Goal: Transaction & Acquisition: Purchase product/service

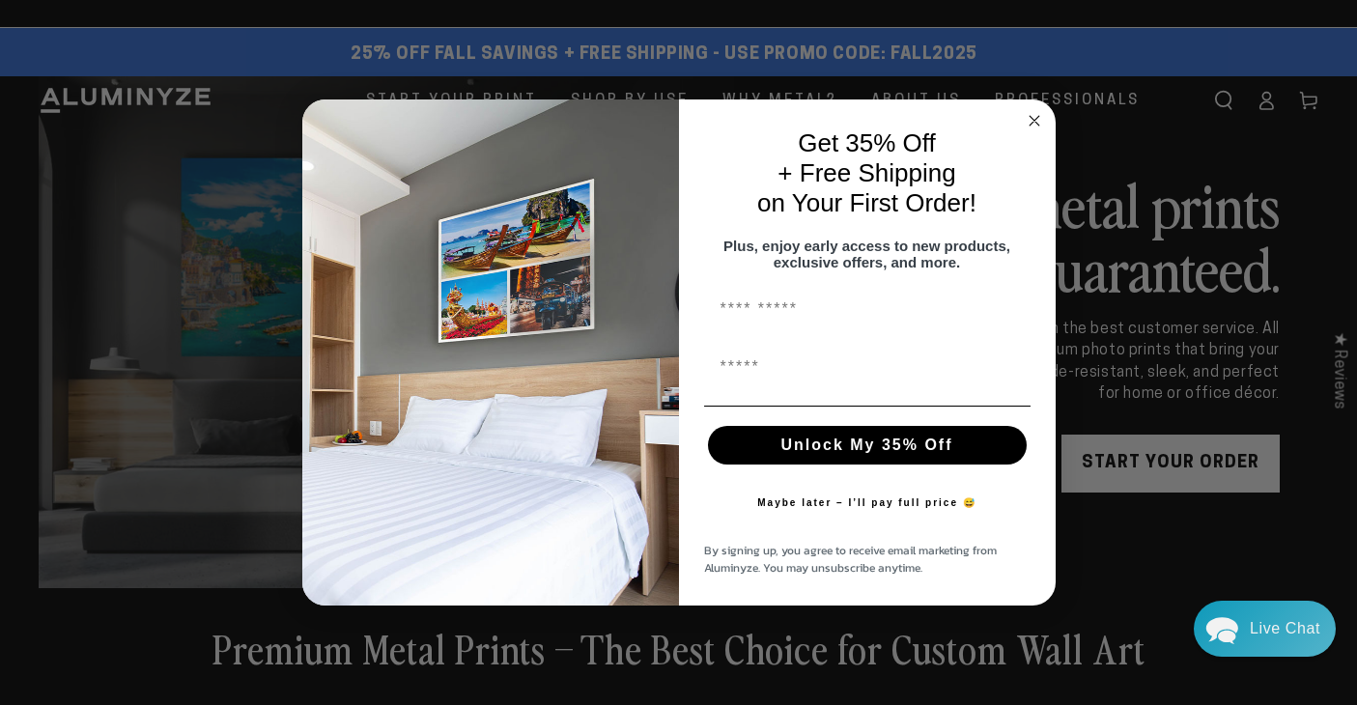
click at [1033, 116] on icon "Close dialog" at bounding box center [1034, 121] width 10 height 10
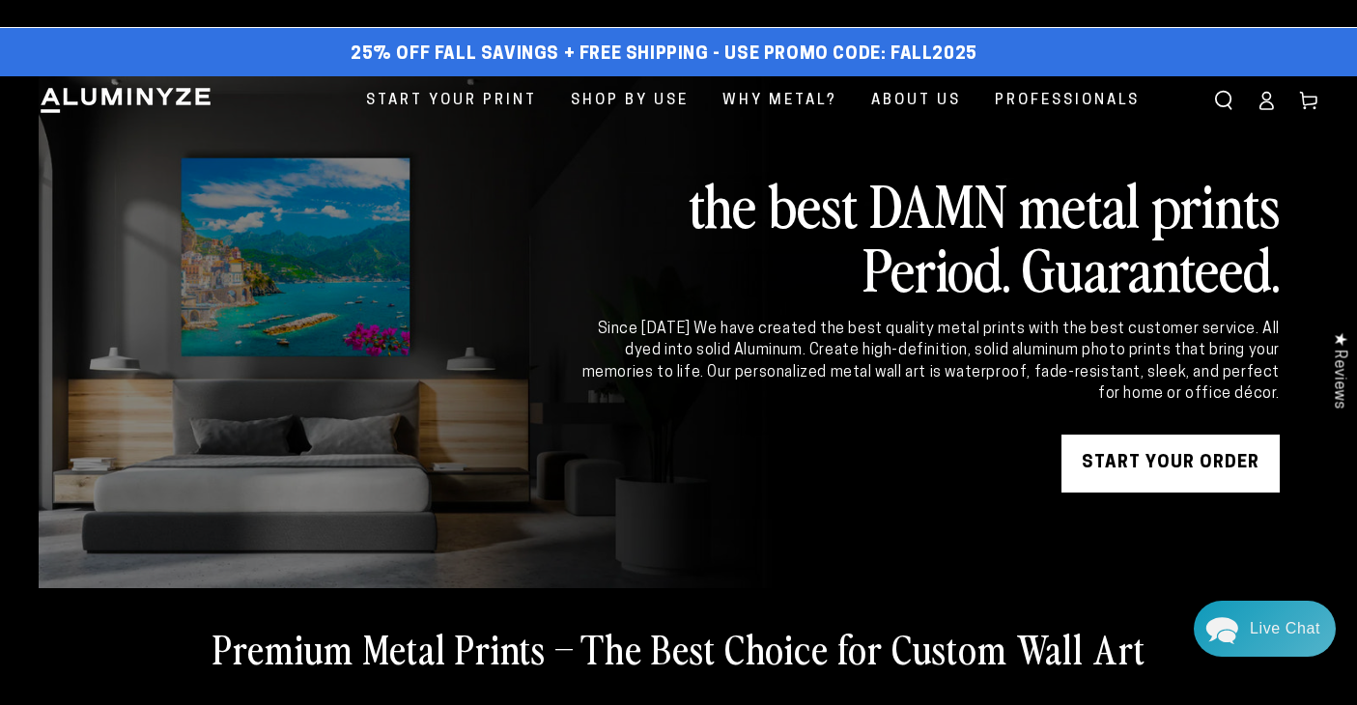
click at [1134, 462] on link "START YOUR Order" at bounding box center [1170, 463] width 218 height 58
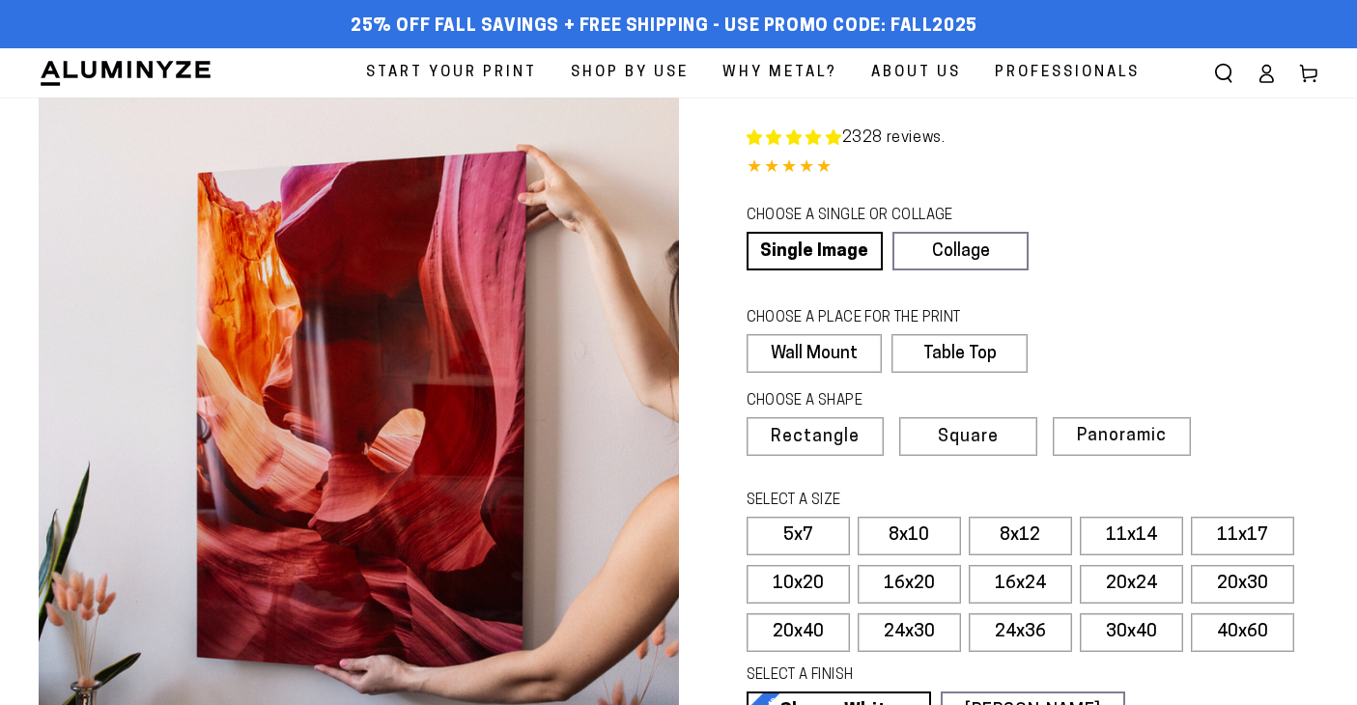
select select "**********"
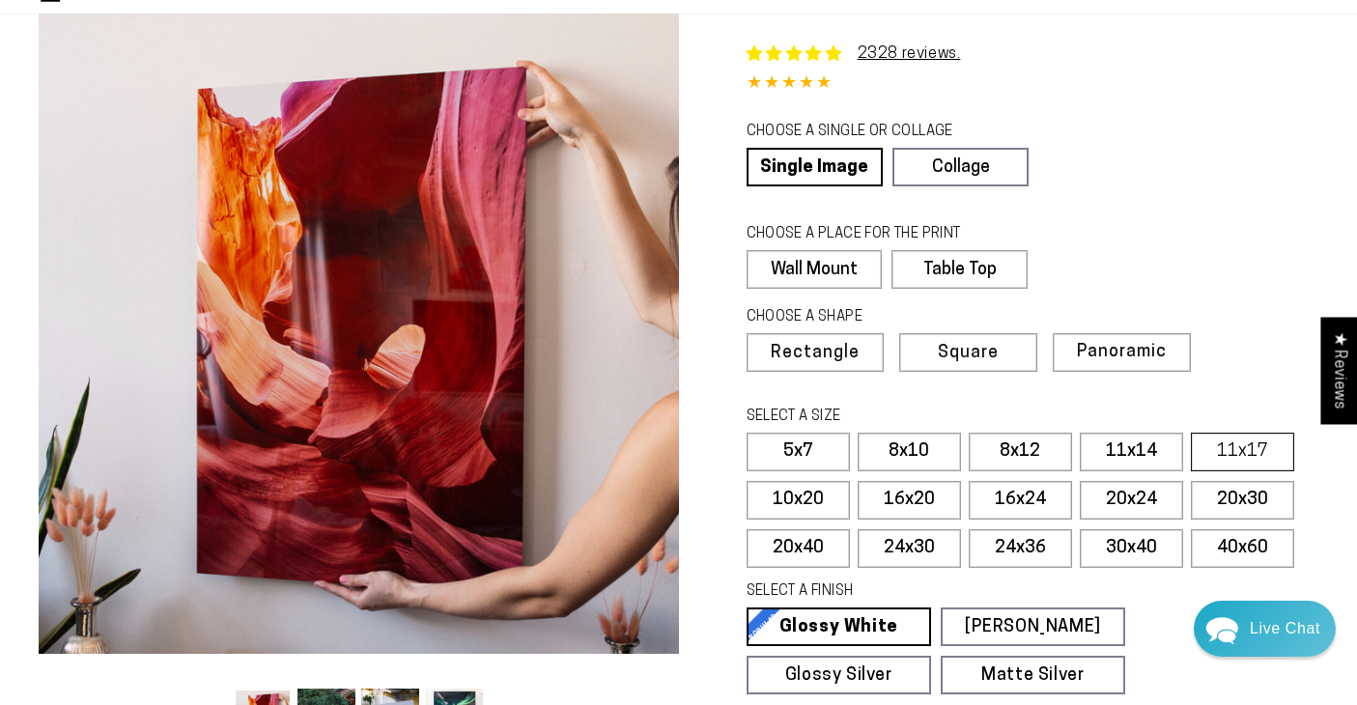
scroll to position [89, 0]
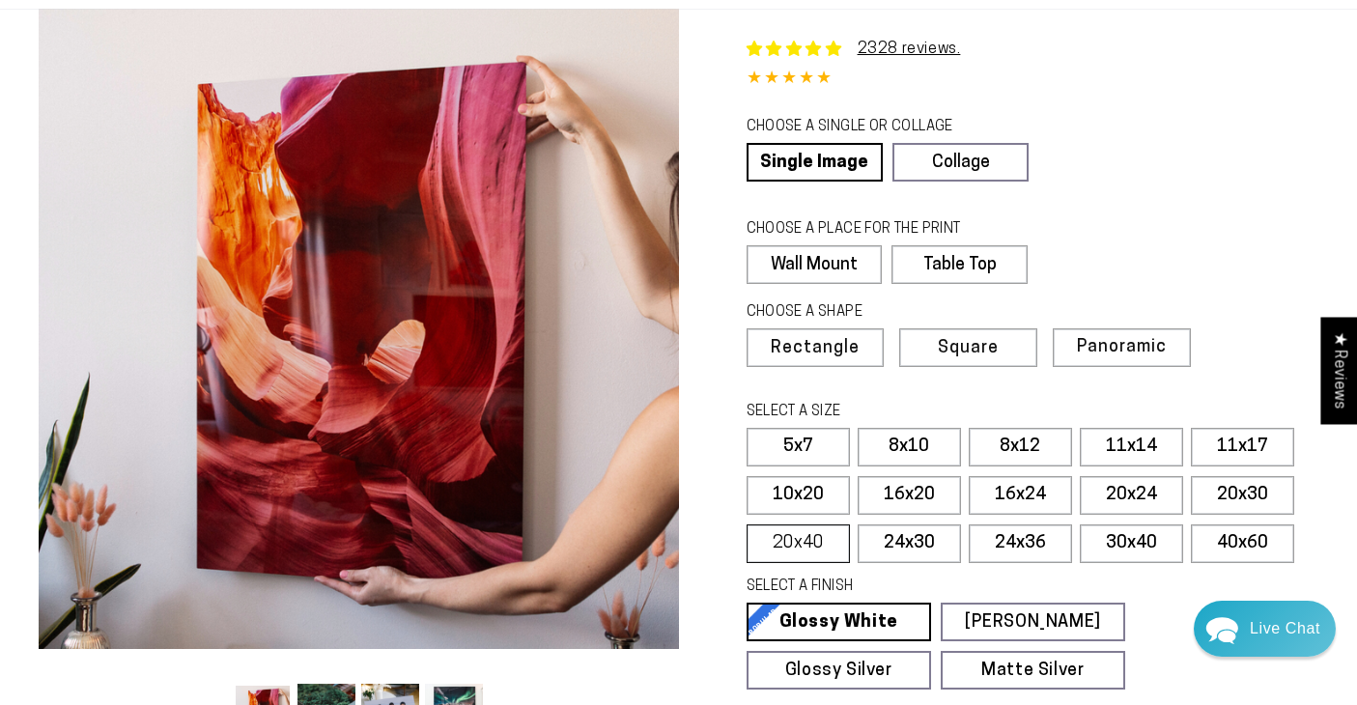
click at [816, 541] on label "20x40" at bounding box center [797, 543] width 103 height 39
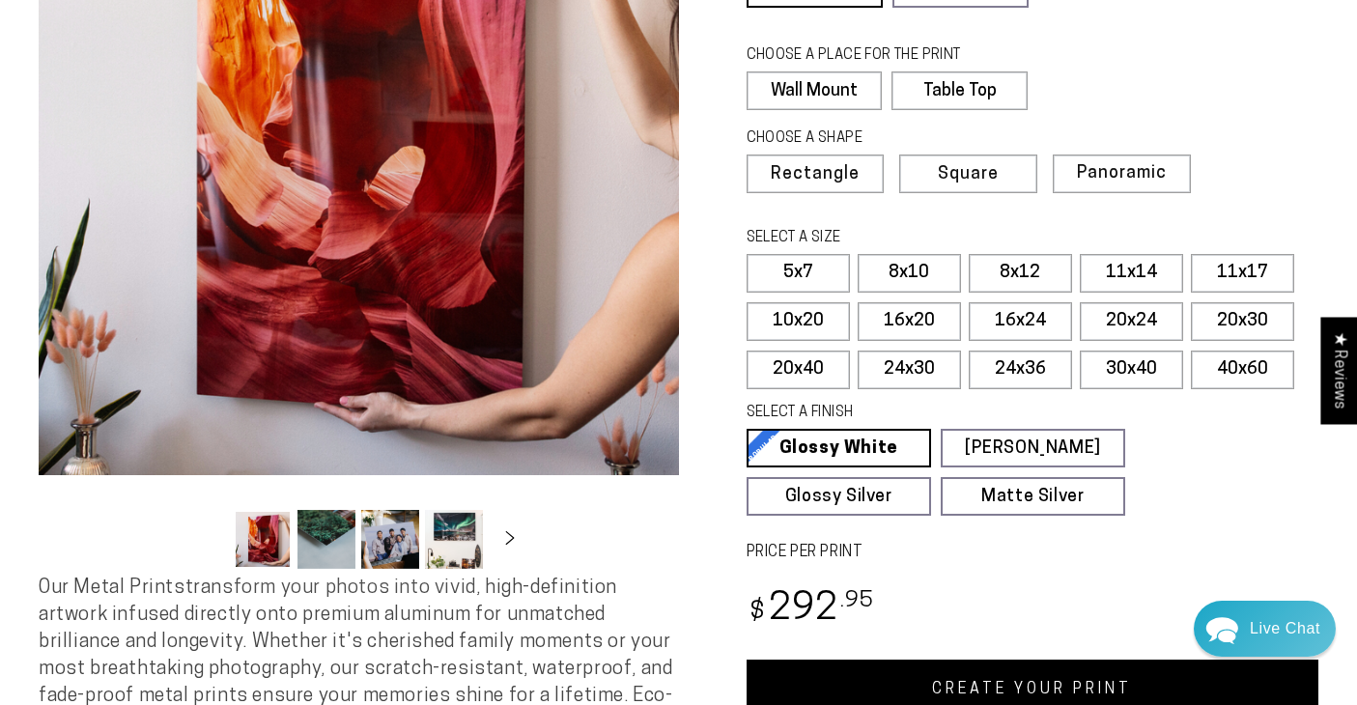
scroll to position [261, 0]
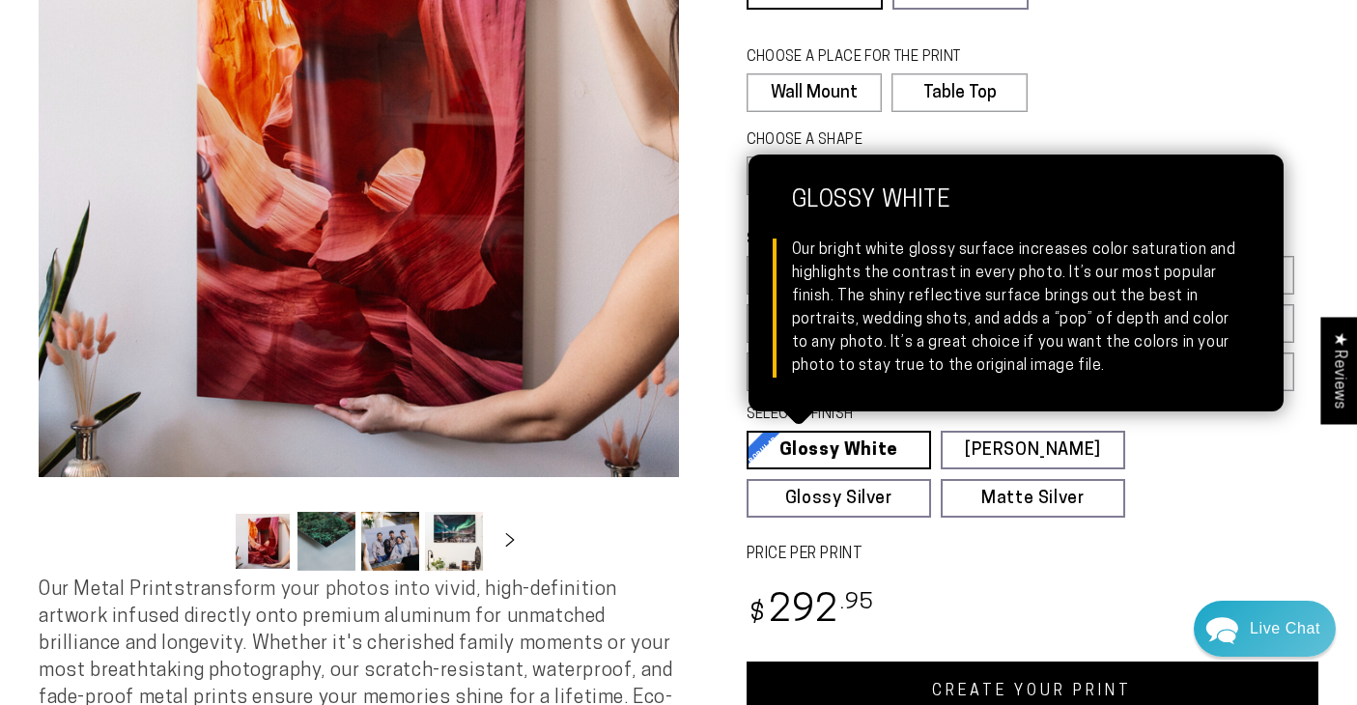
click at [813, 447] on link "Glossy White Glossy White Our bright white glossy surface increases color satur…" at bounding box center [838, 450] width 184 height 39
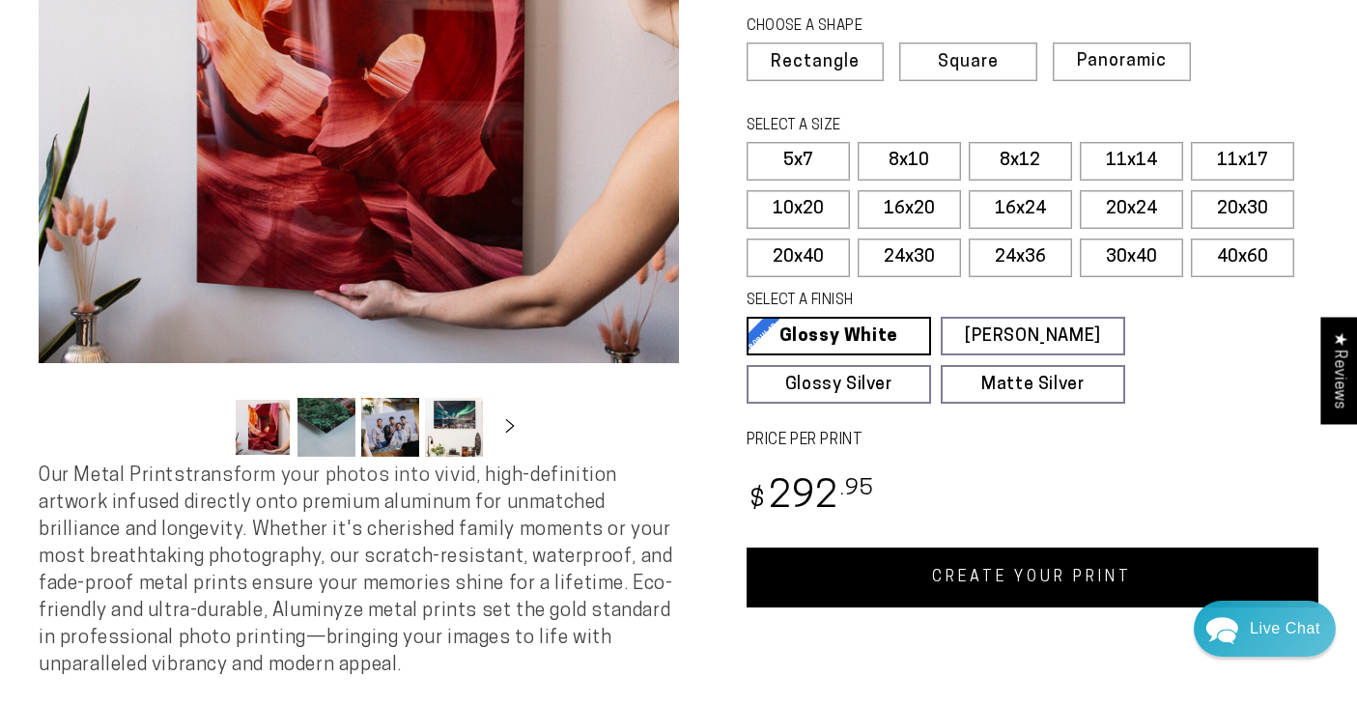
scroll to position [360, 0]
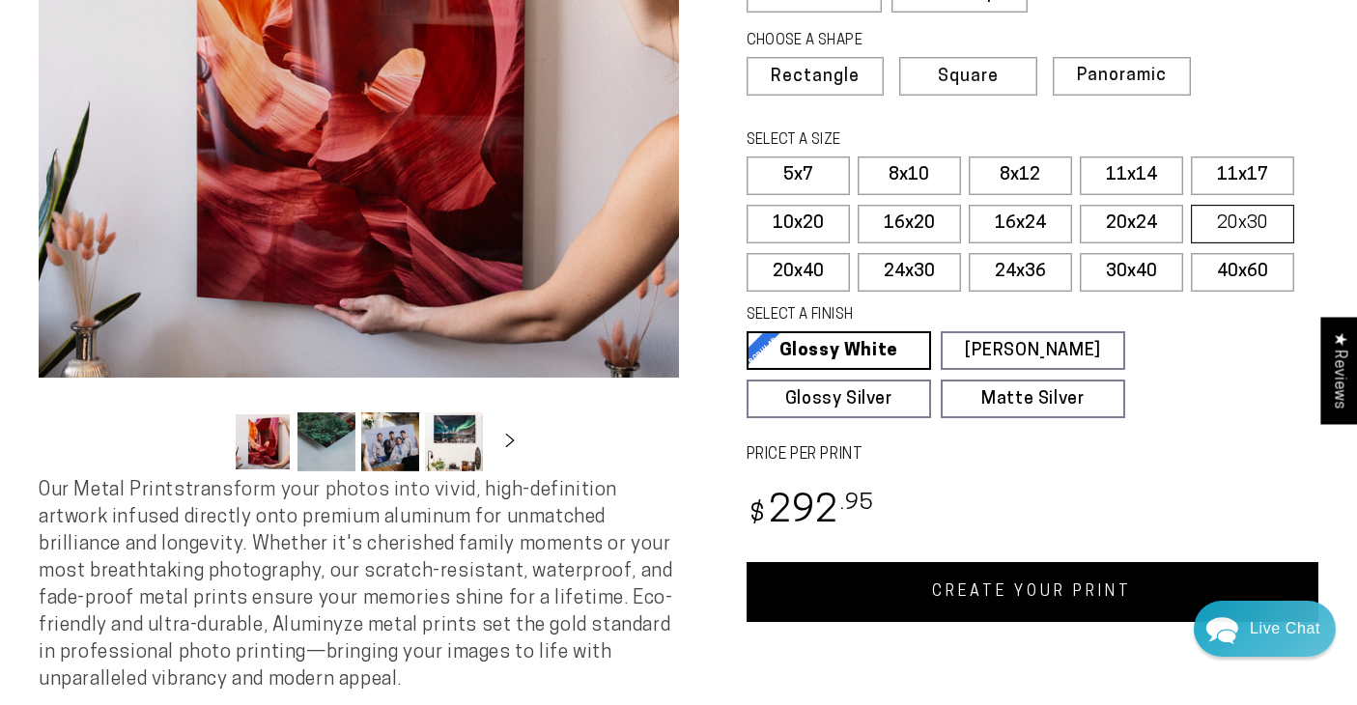
click at [1239, 216] on label "20x30" at bounding box center [1241, 224] width 103 height 39
click at [815, 269] on label "20x40" at bounding box center [797, 272] width 103 height 39
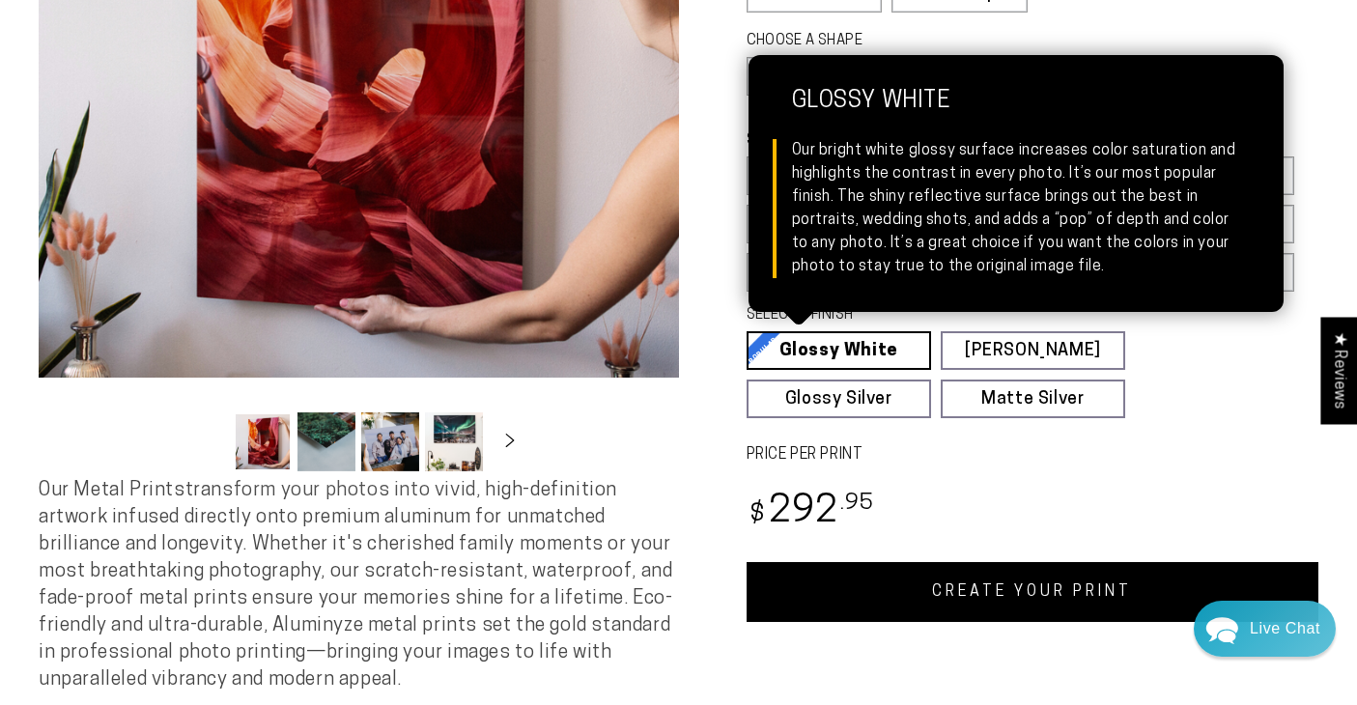
click at [836, 353] on link "Glossy White Glossy White Our bright white glossy surface increases color satur…" at bounding box center [838, 350] width 184 height 39
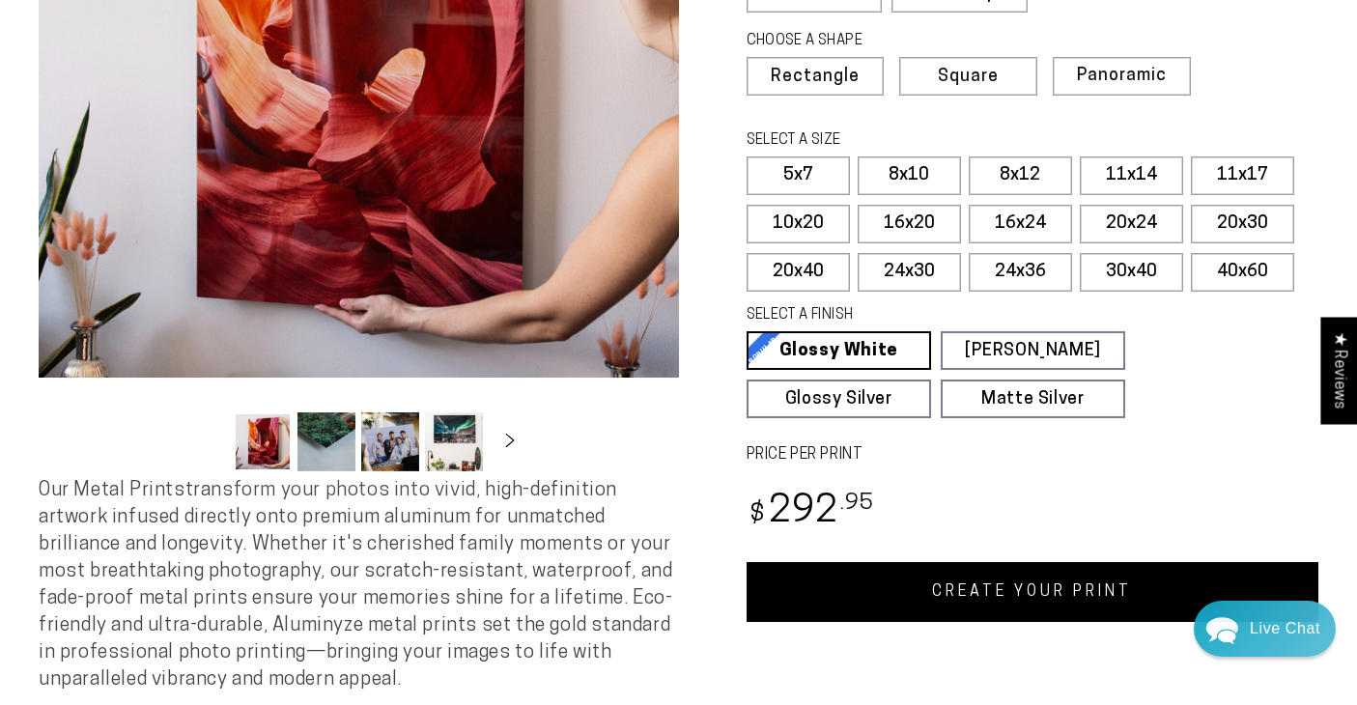
click at [905, 590] on link "CREATE YOUR PRINT" at bounding box center [1032, 592] width 573 height 60
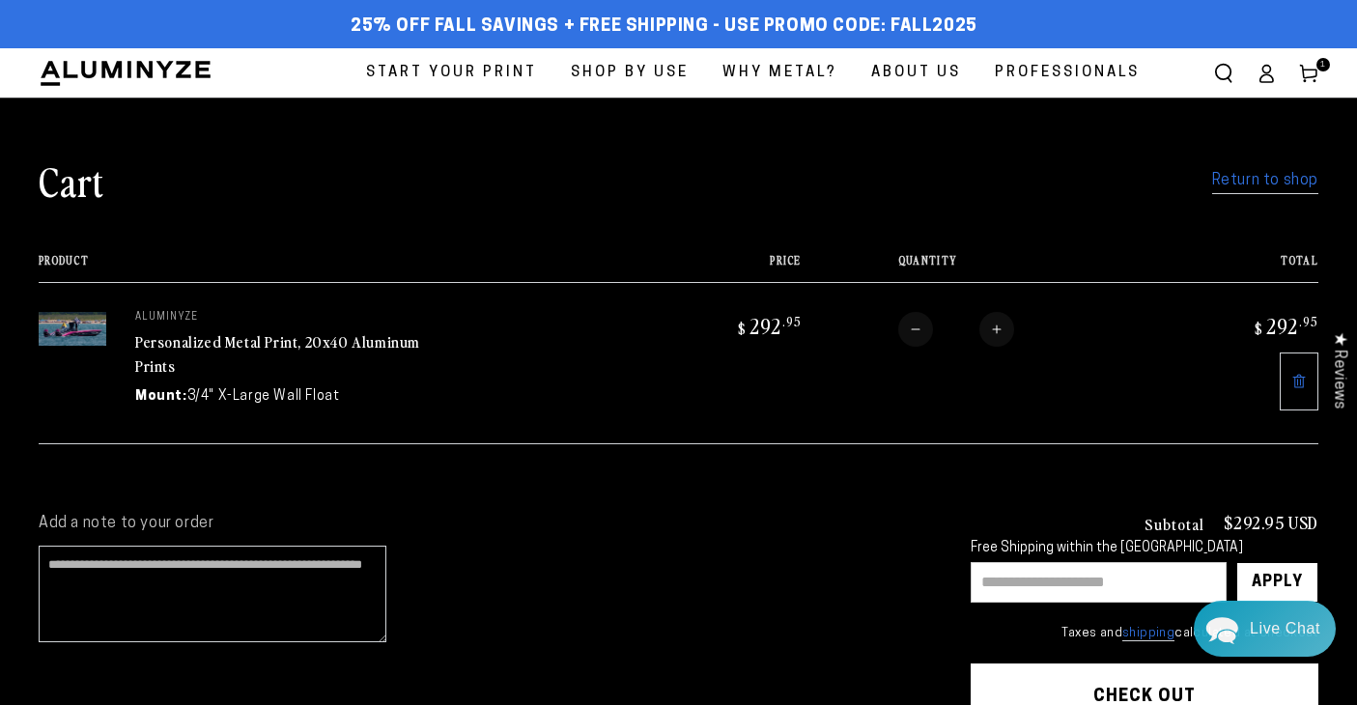
click at [1256, 179] on link "Return to shop" at bounding box center [1265, 181] width 106 height 28
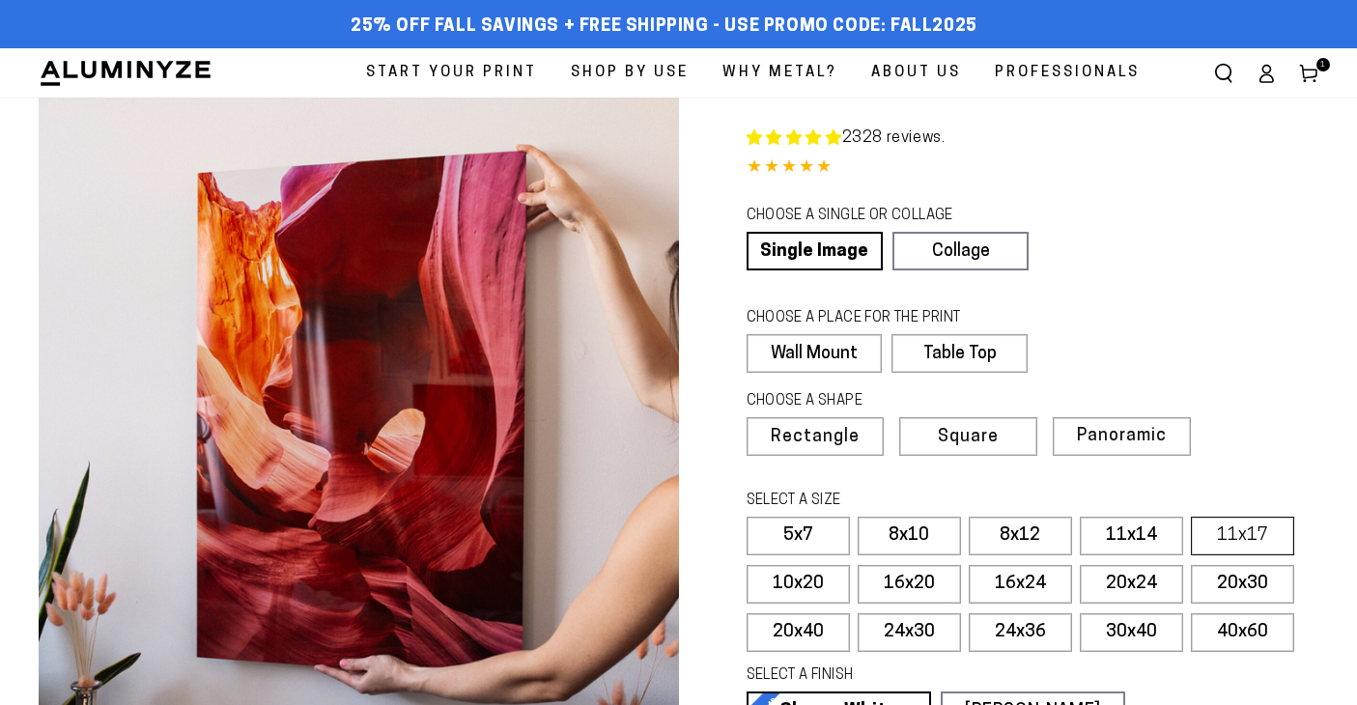
select select "**********"
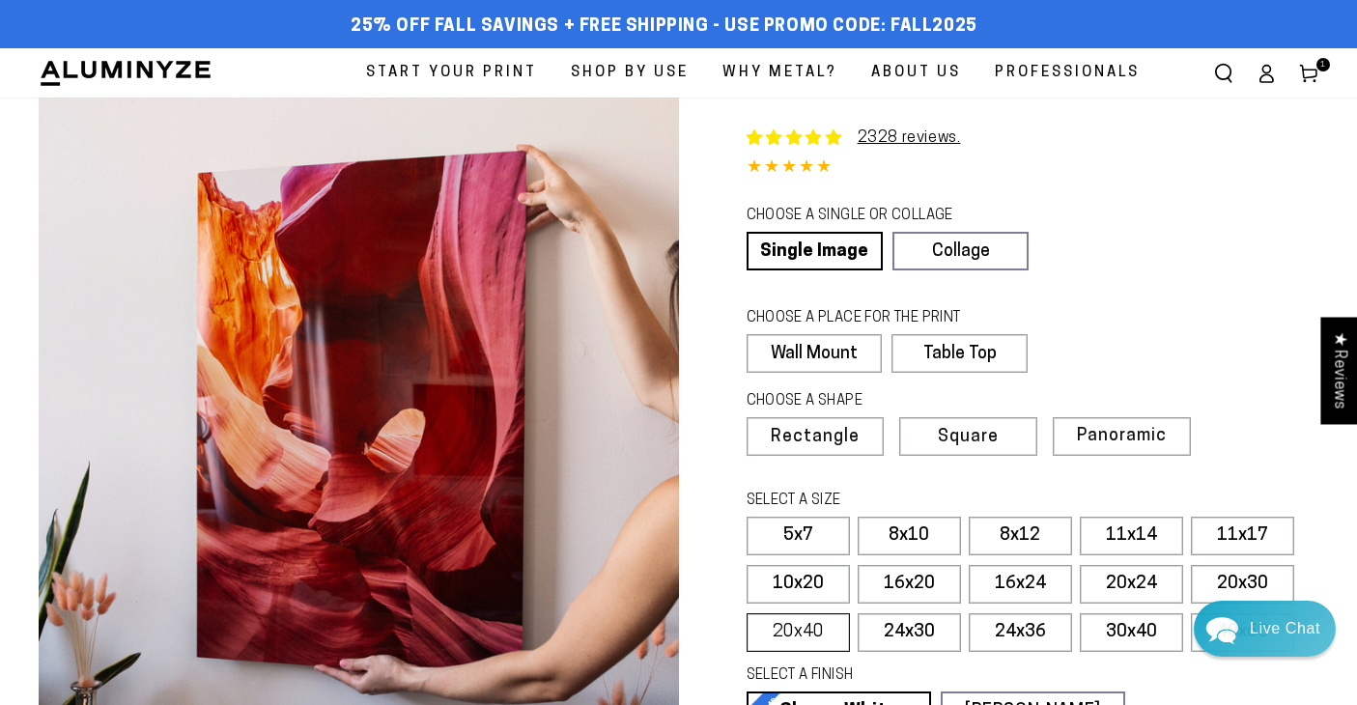
click at [793, 630] on label "20x40" at bounding box center [797, 632] width 103 height 39
click at [1236, 581] on label "20x30" at bounding box center [1241, 584] width 103 height 39
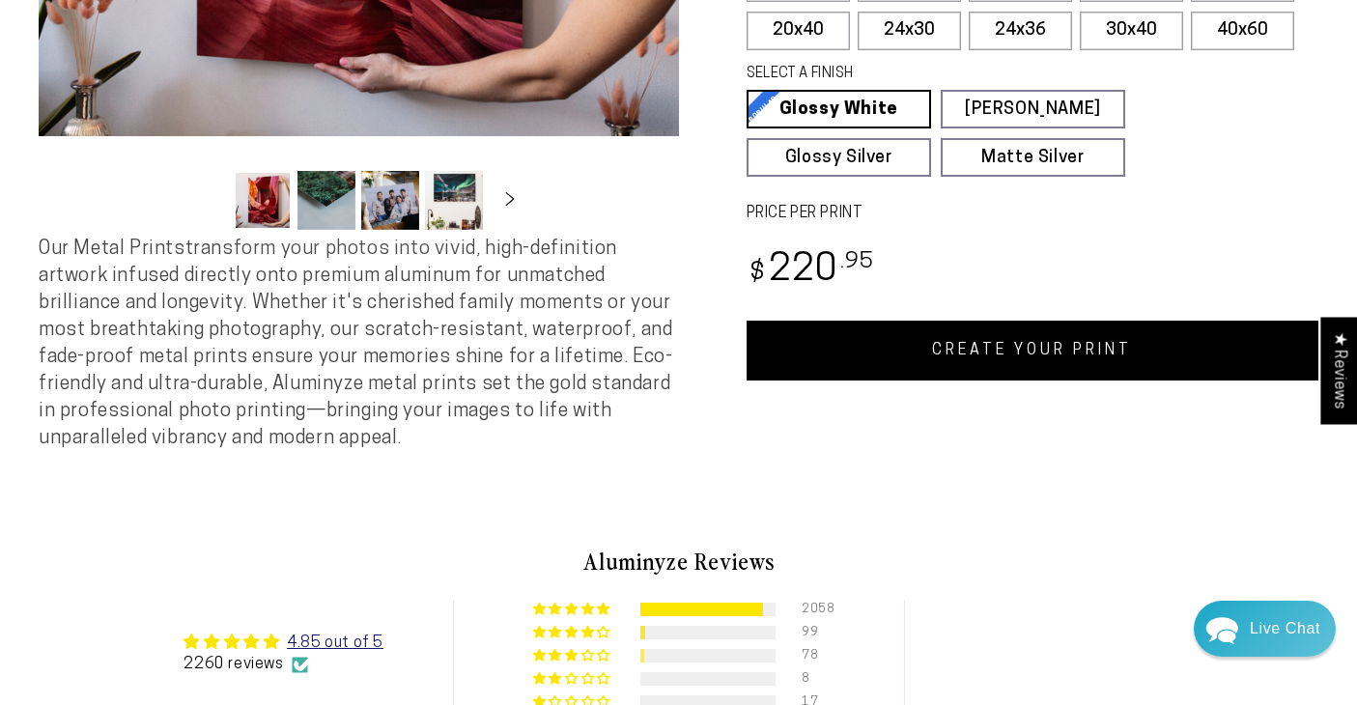
scroll to position [602, 0]
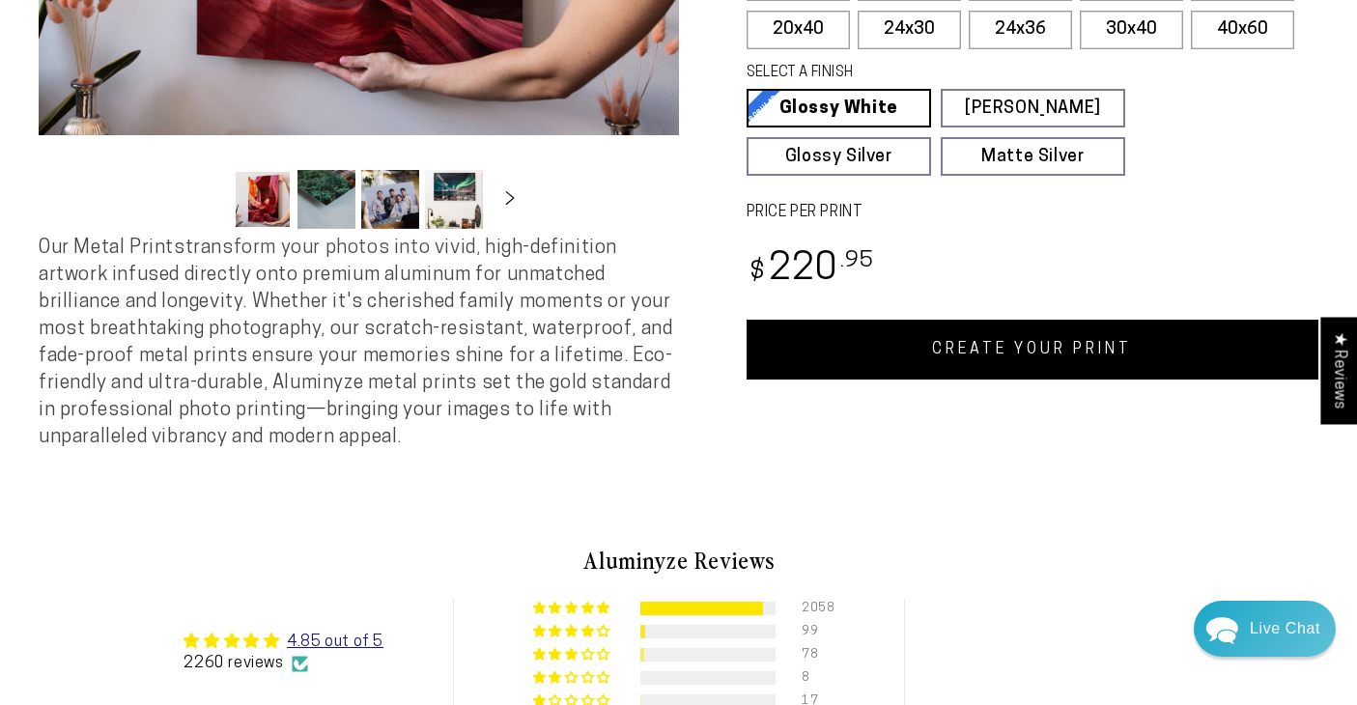
click at [1002, 348] on link "CREATE YOUR PRINT" at bounding box center [1032, 350] width 573 height 60
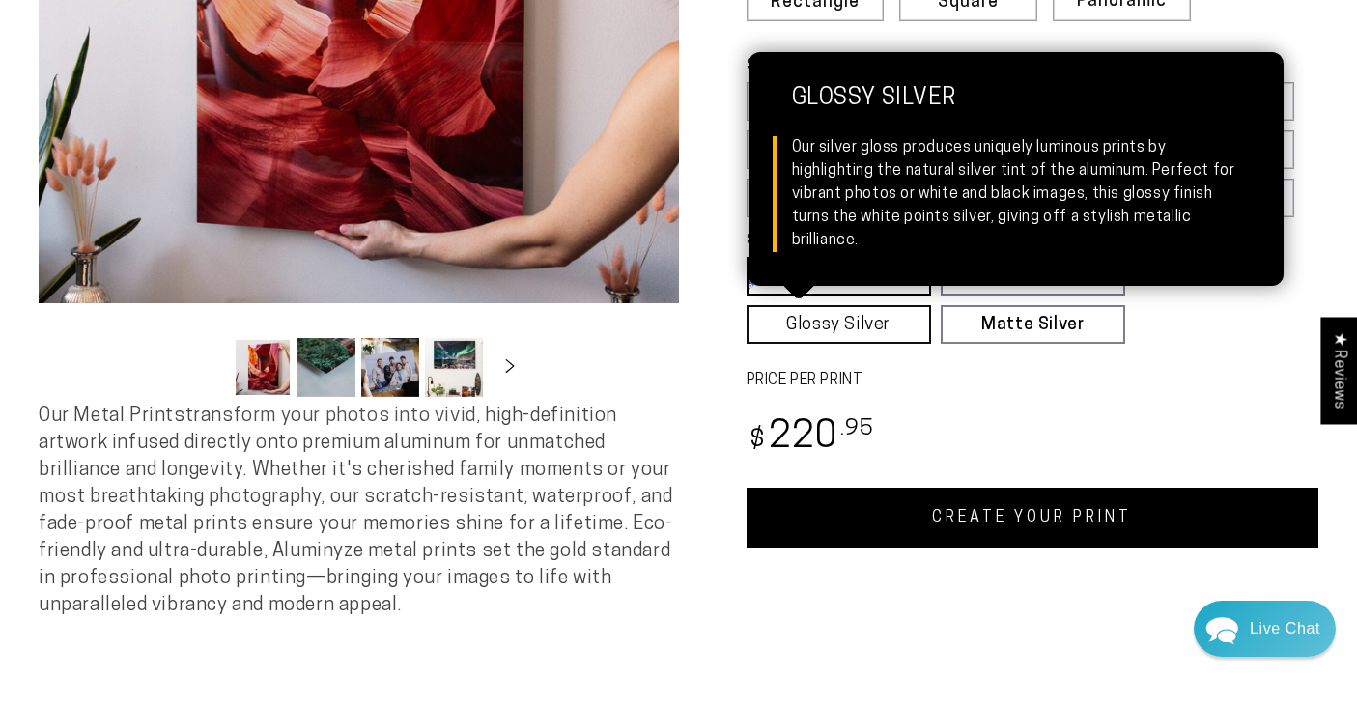
scroll to position [418, 0]
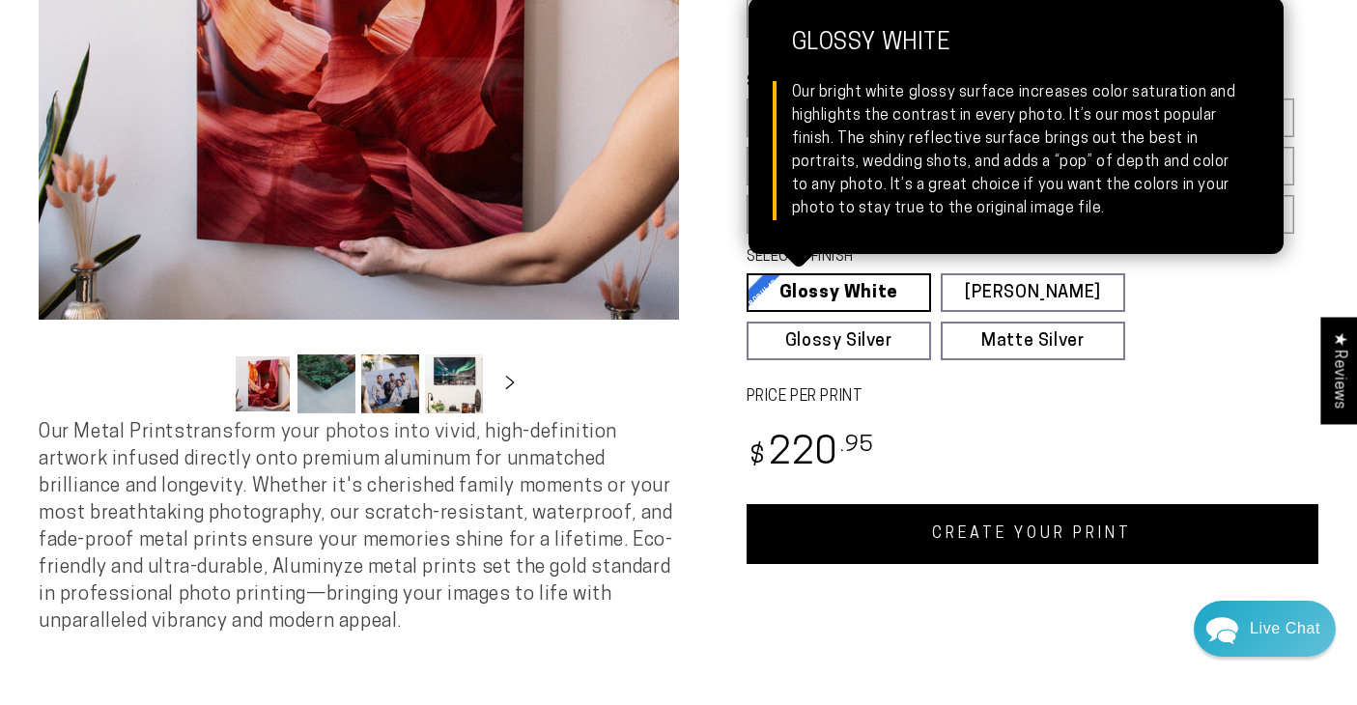
click at [836, 287] on link "Glossy White Glossy White Our bright white glossy surface increases color satur…" at bounding box center [838, 292] width 184 height 39
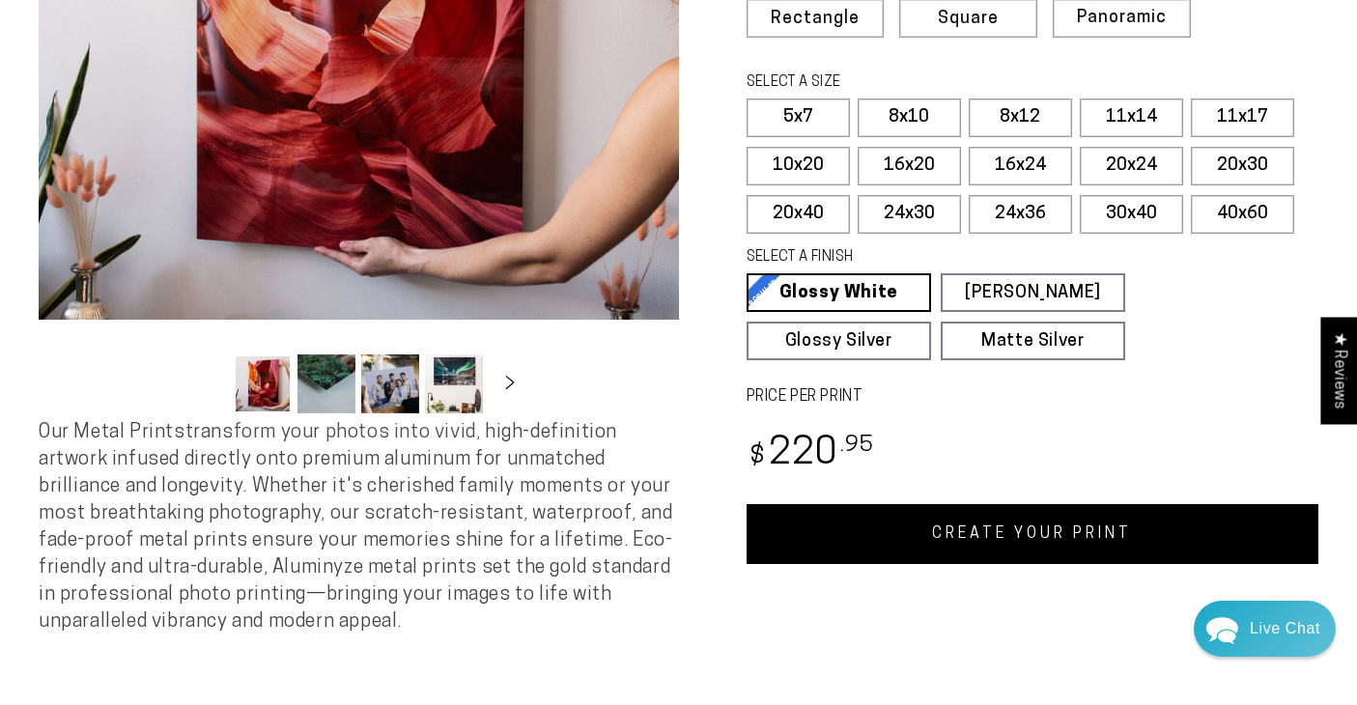
click at [966, 531] on link "CREATE YOUR PRINT" at bounding box center [1032, 534] width 573 height 60
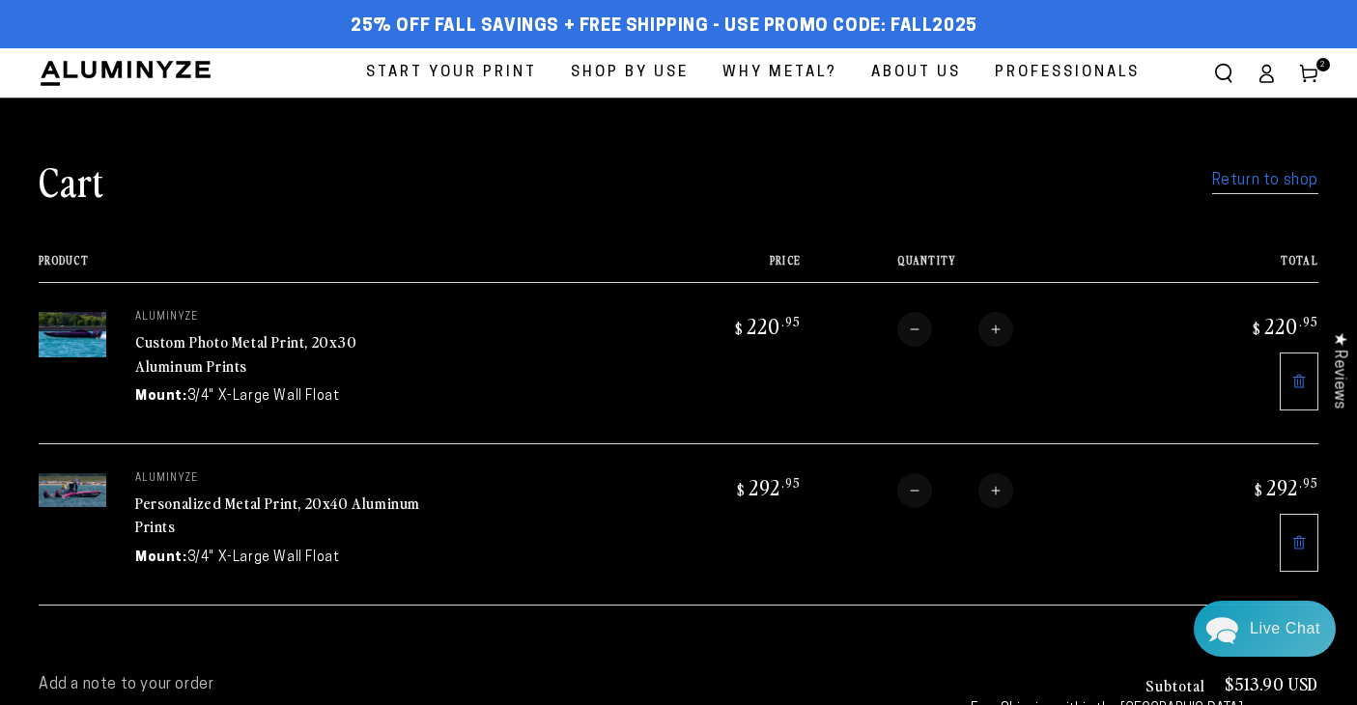
click at [1261, 182] on link "Return to shop" at bounding box center [1265, 181] width 106 height 28
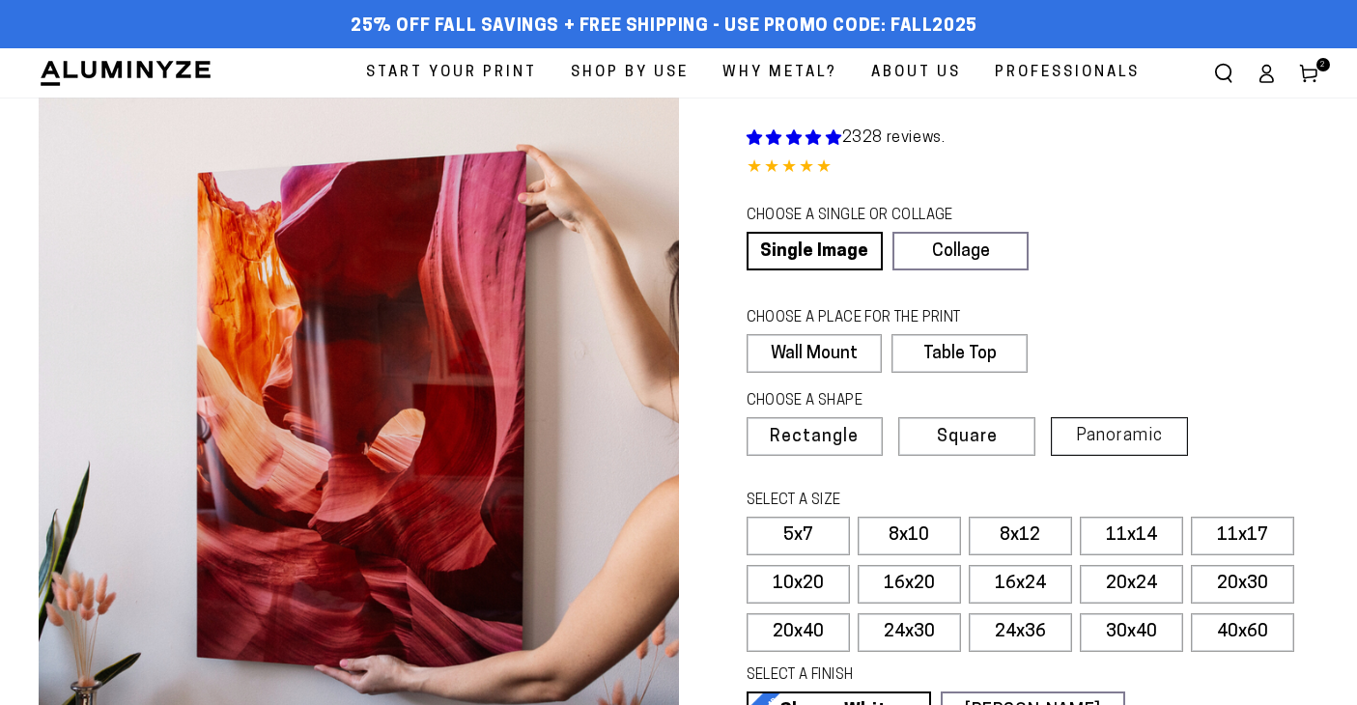
select select "**********"
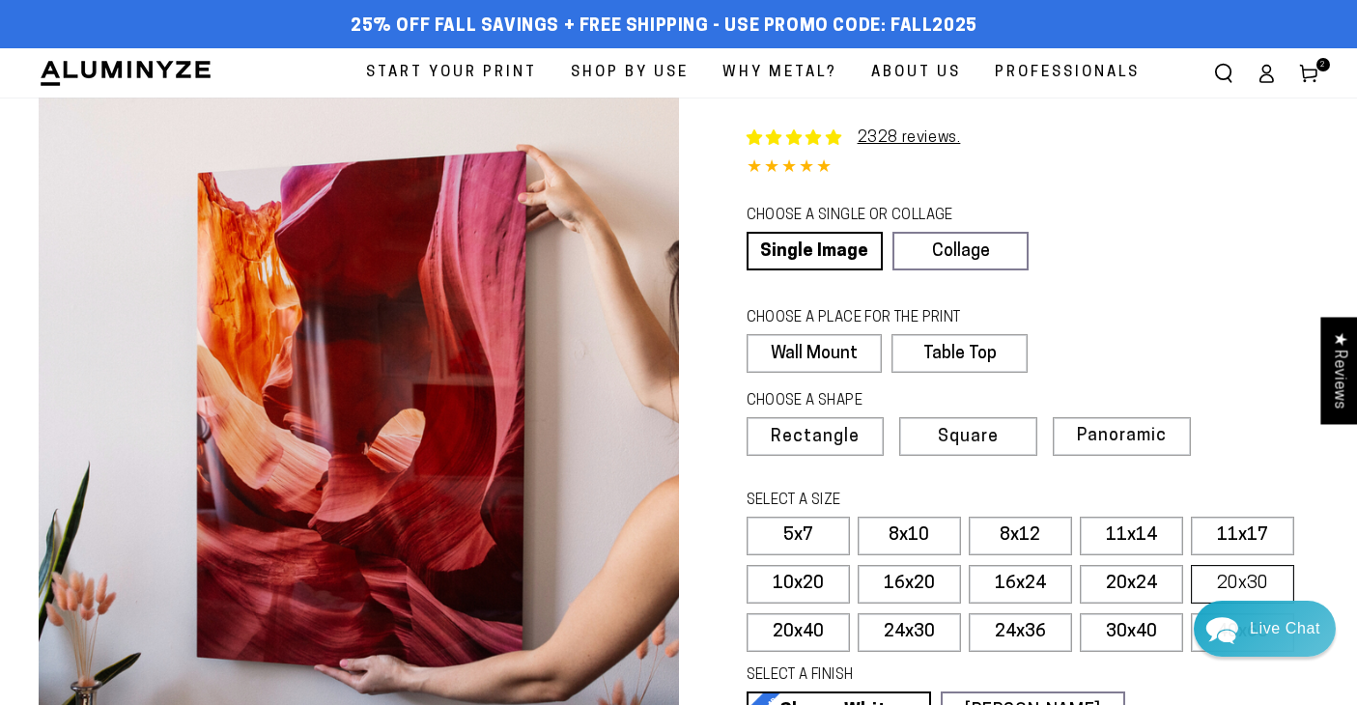
click at [1225, 577] on label "20x30" at bounding box center [1241, 584] width 103 height 39
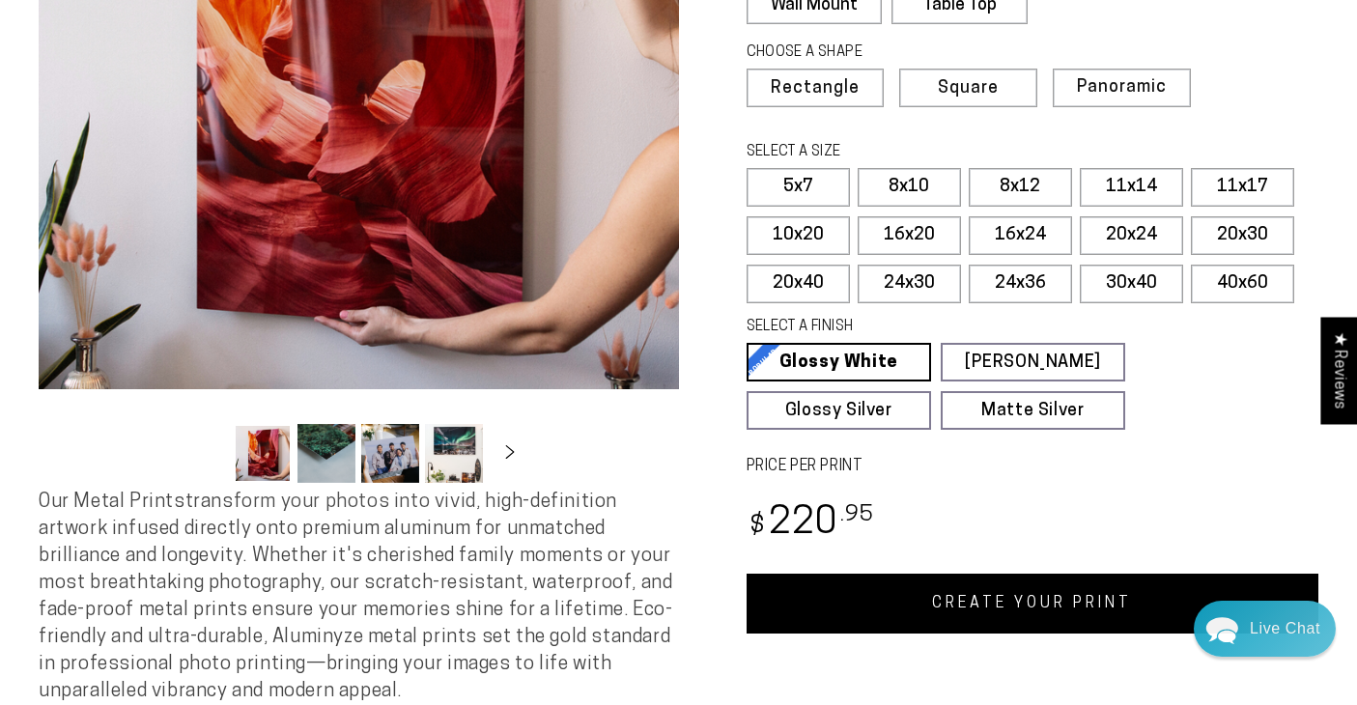
scroll to position [356, 0]
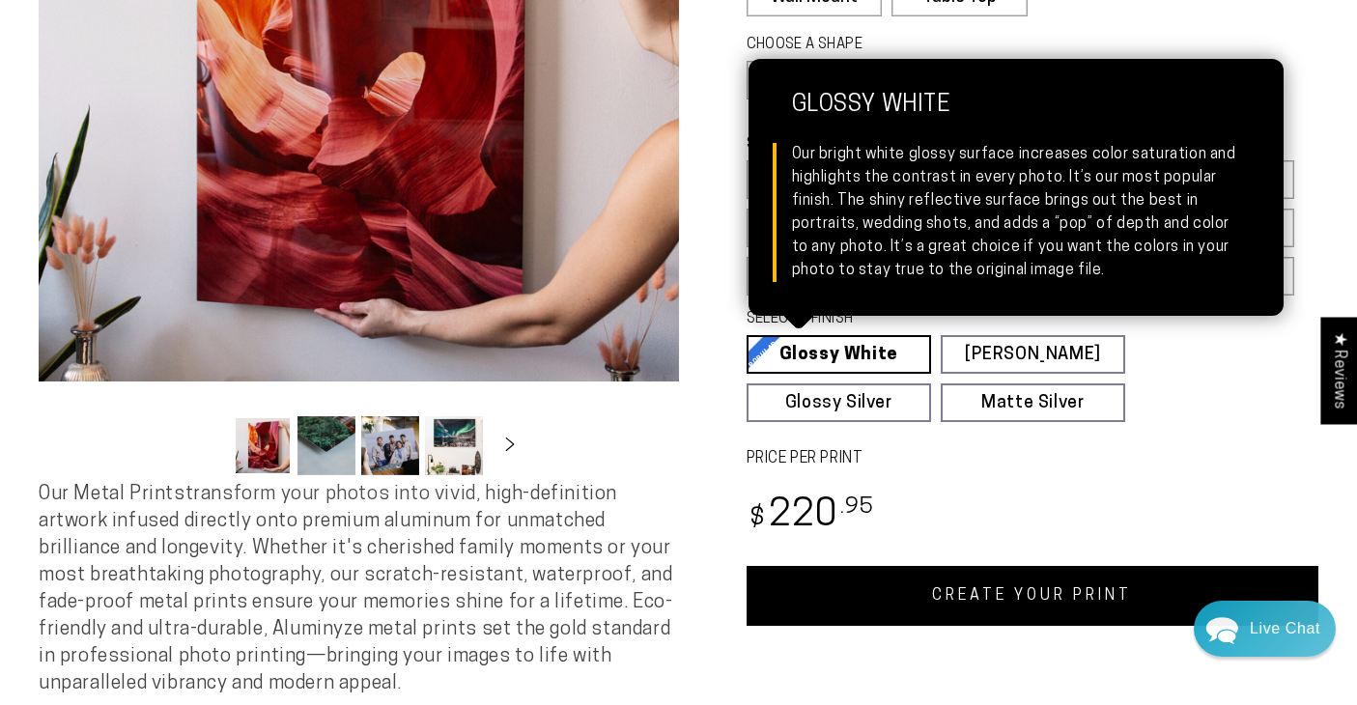
click at [843, 353] on link "Glossy White Glossy White Our bright white glossy surface increases color satur…" at bounding box center [838, 354] width 184 height 39
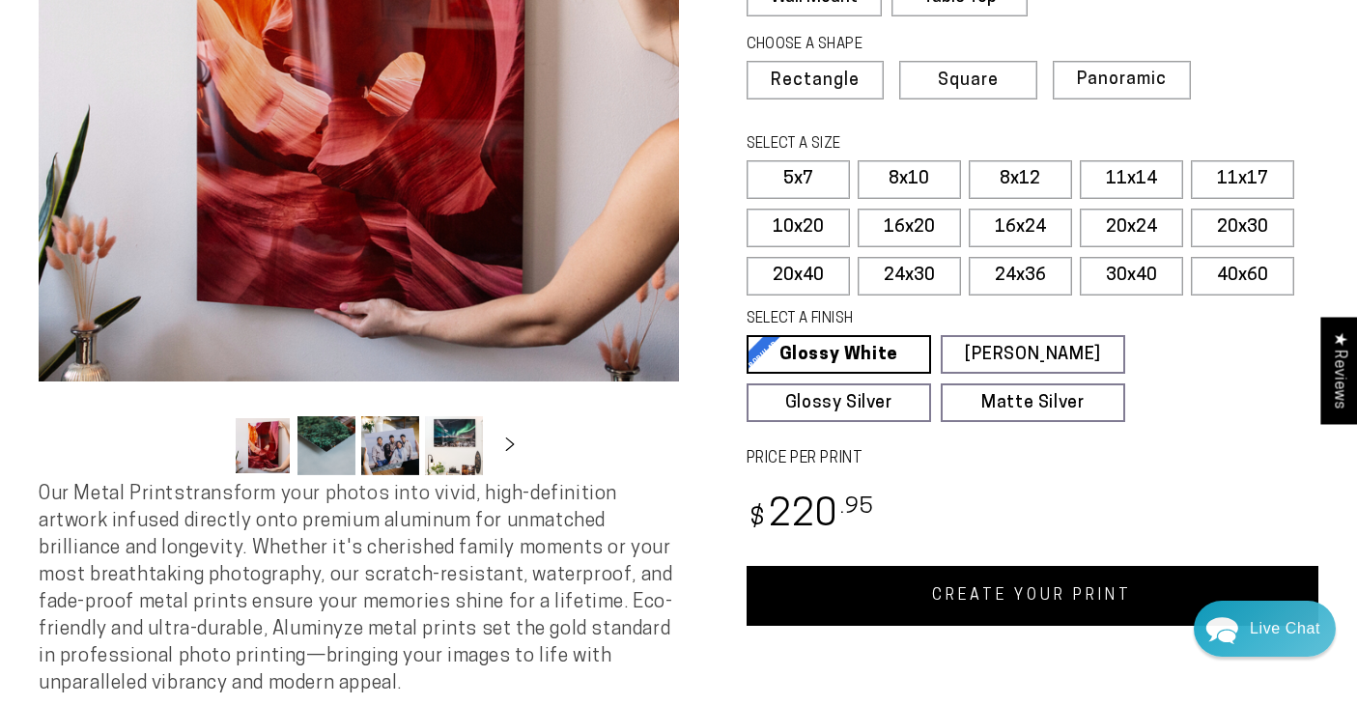
click at [993, 594] on link "CREATE YOUR PRINT" at bounding box center [1032, 596] width 573 height 60
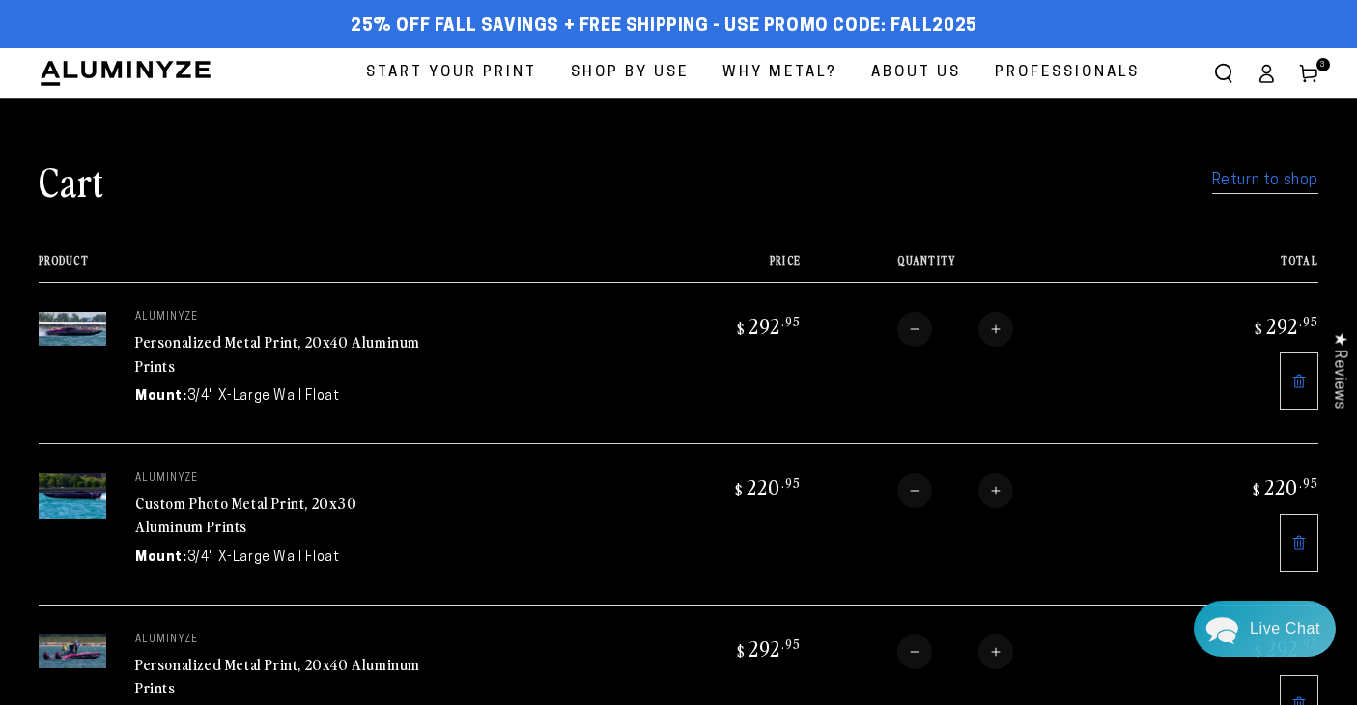
click at [1259, 181] on link "Return to shop" at bounding box center [1265, 181] width 106 height 28
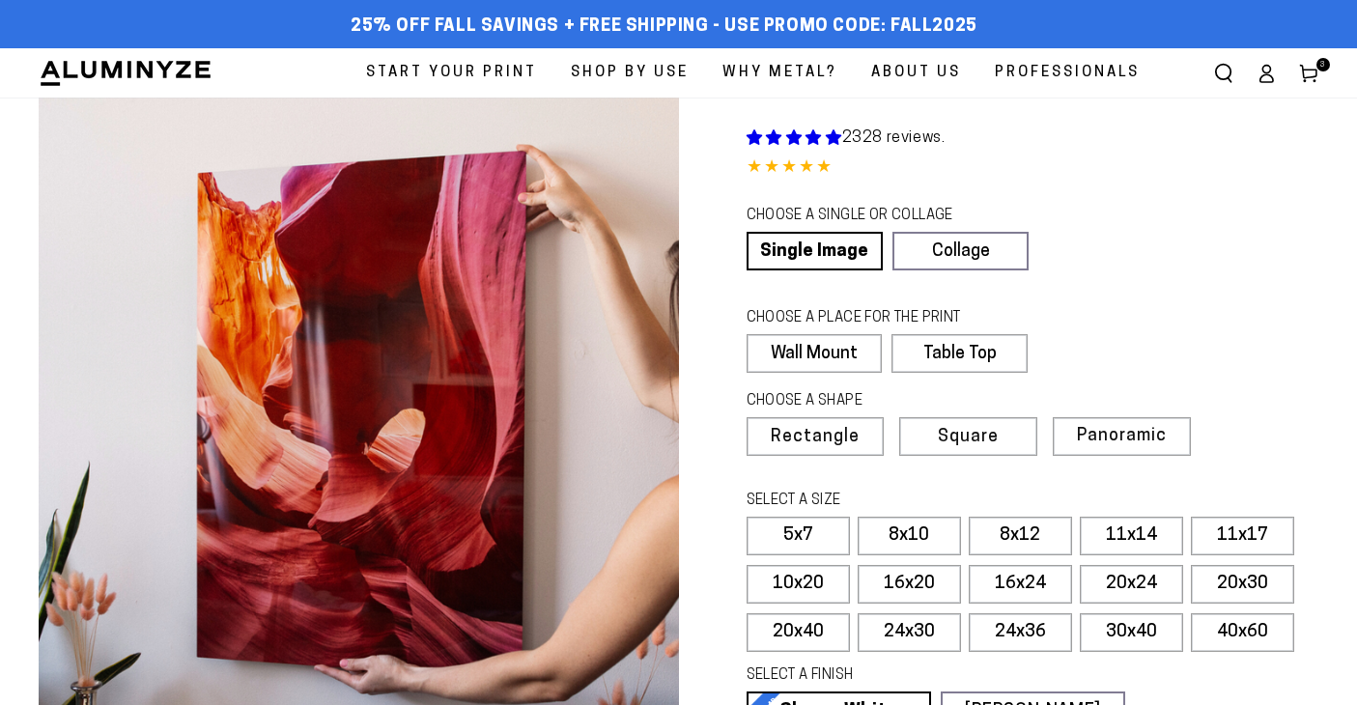
select select "**********"
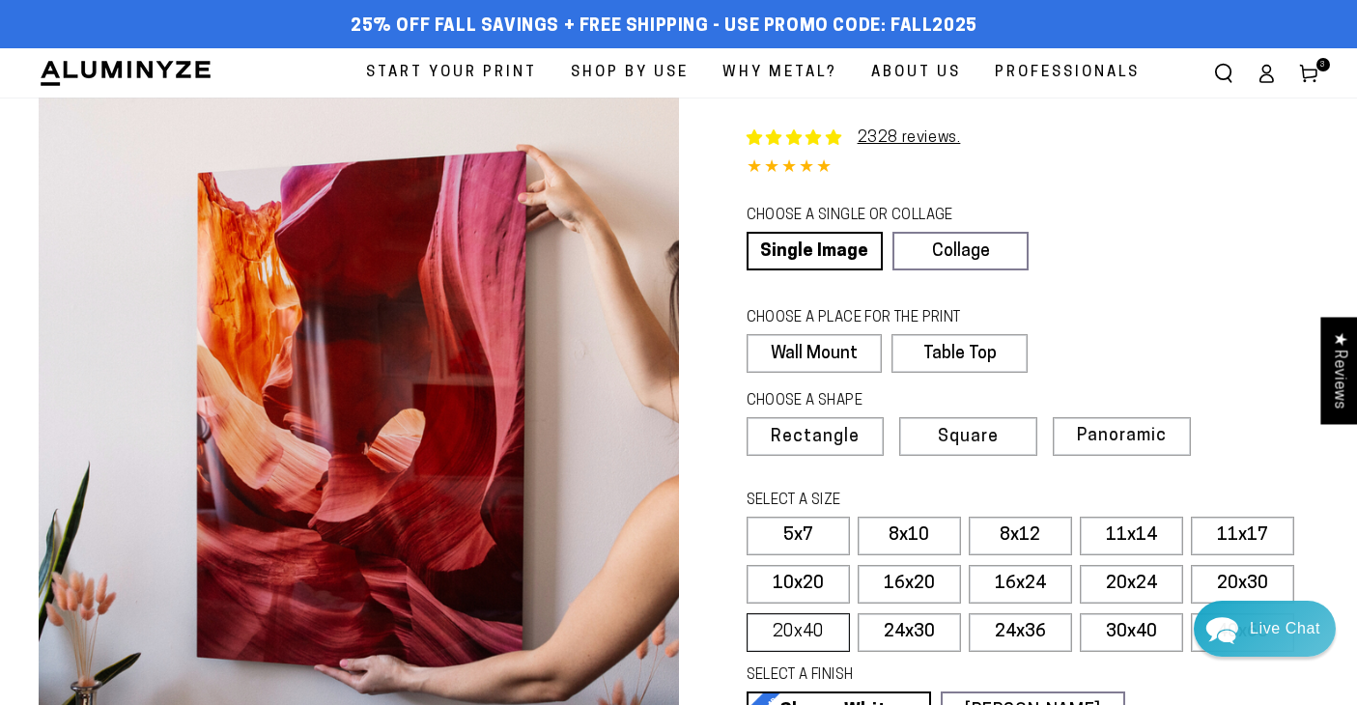
click at [807, 635] on label "20x40" at bounding box center [797, 632] width 103 height 39
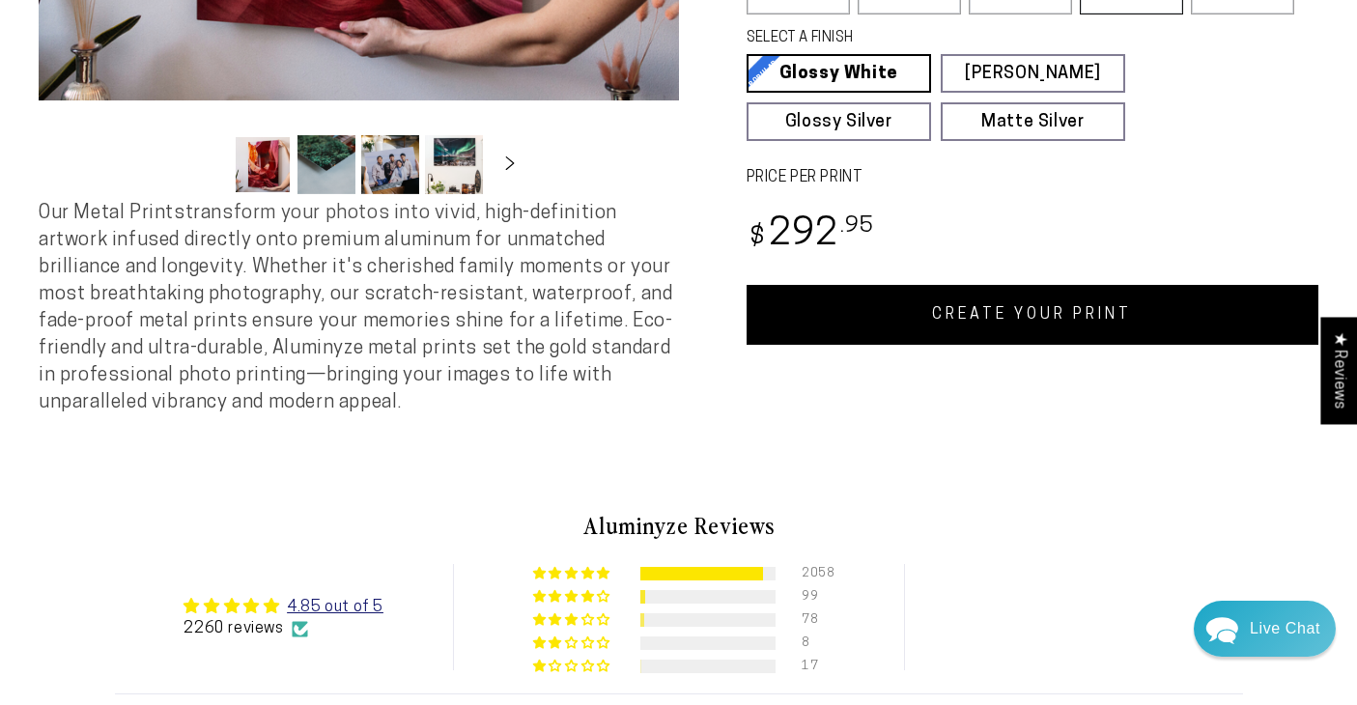
scroll to position [661, 0]
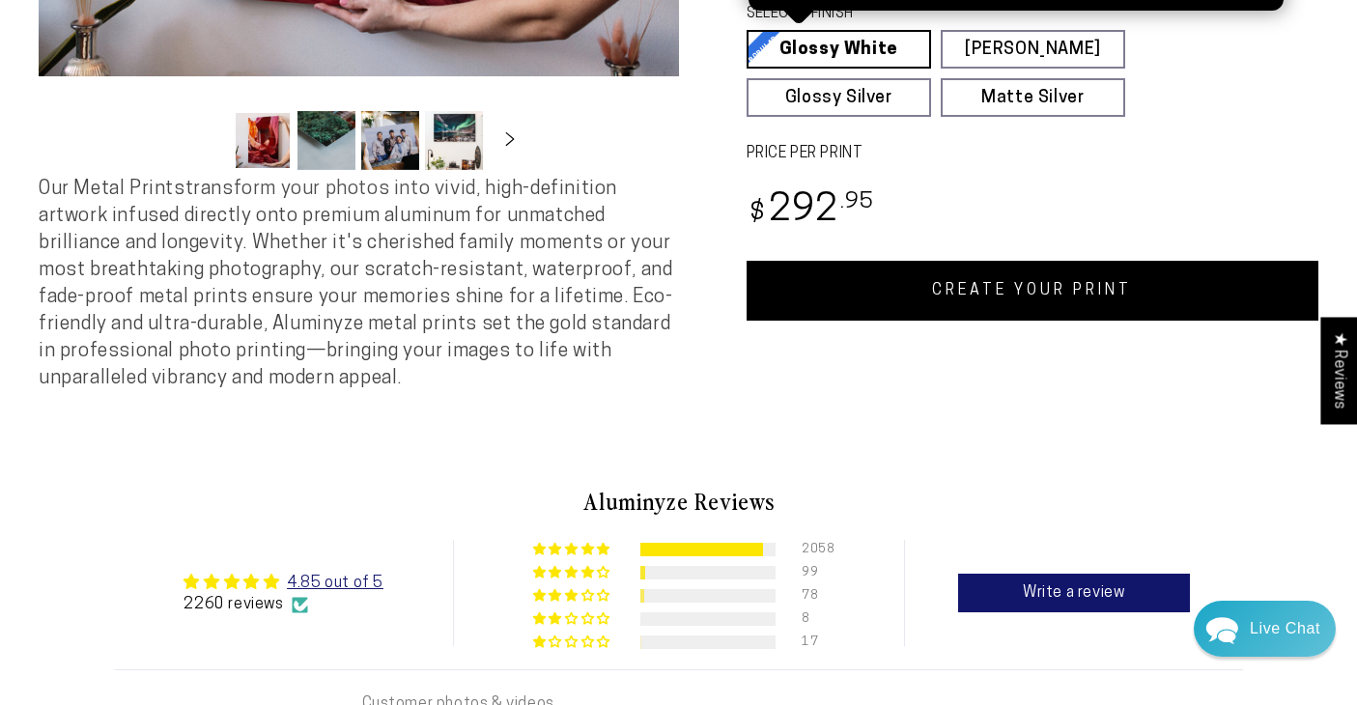
click at [873, 39] on link "Glossy White Glossy White Our bright white glossy surface increases color satur…" at bounding box center [838, 49] width 184 height 39
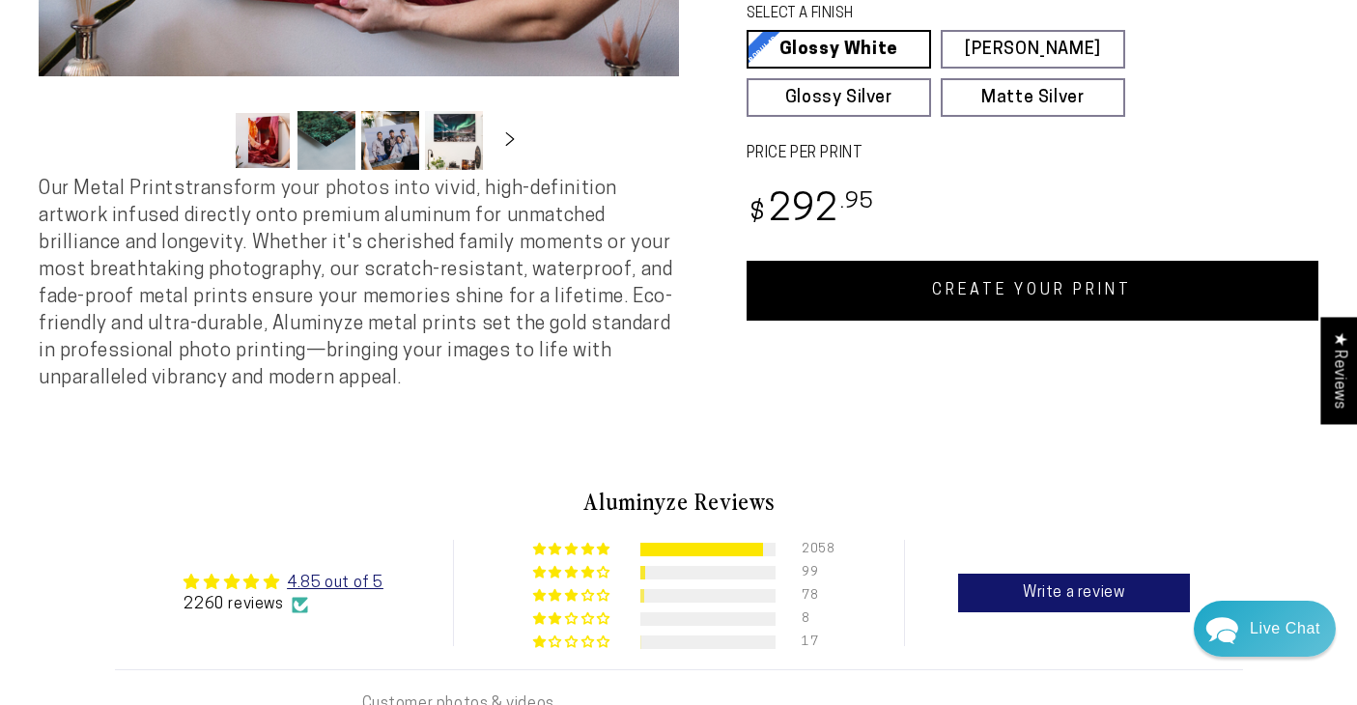
click at [960, 278] on link "CREATE YOUR PRINT" at bounding box center [1032, 291] width 573 height 60
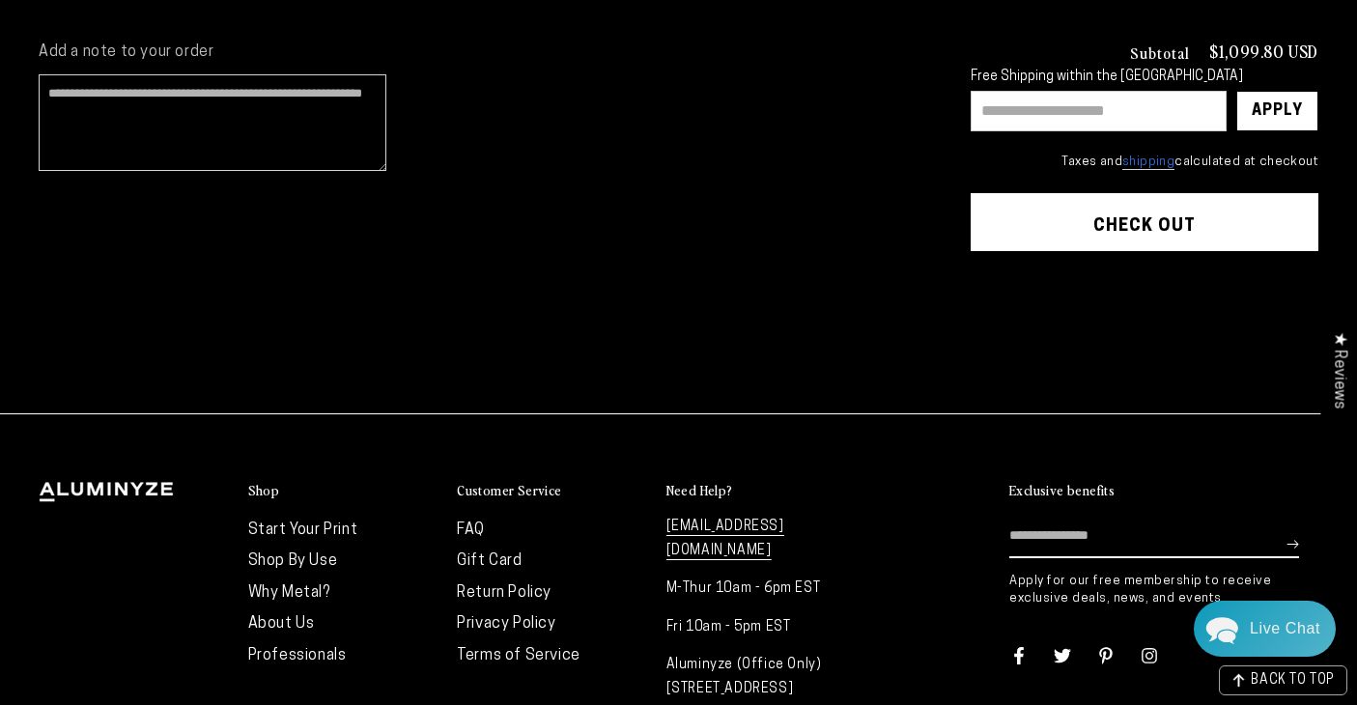
scroll to position [842, 0]
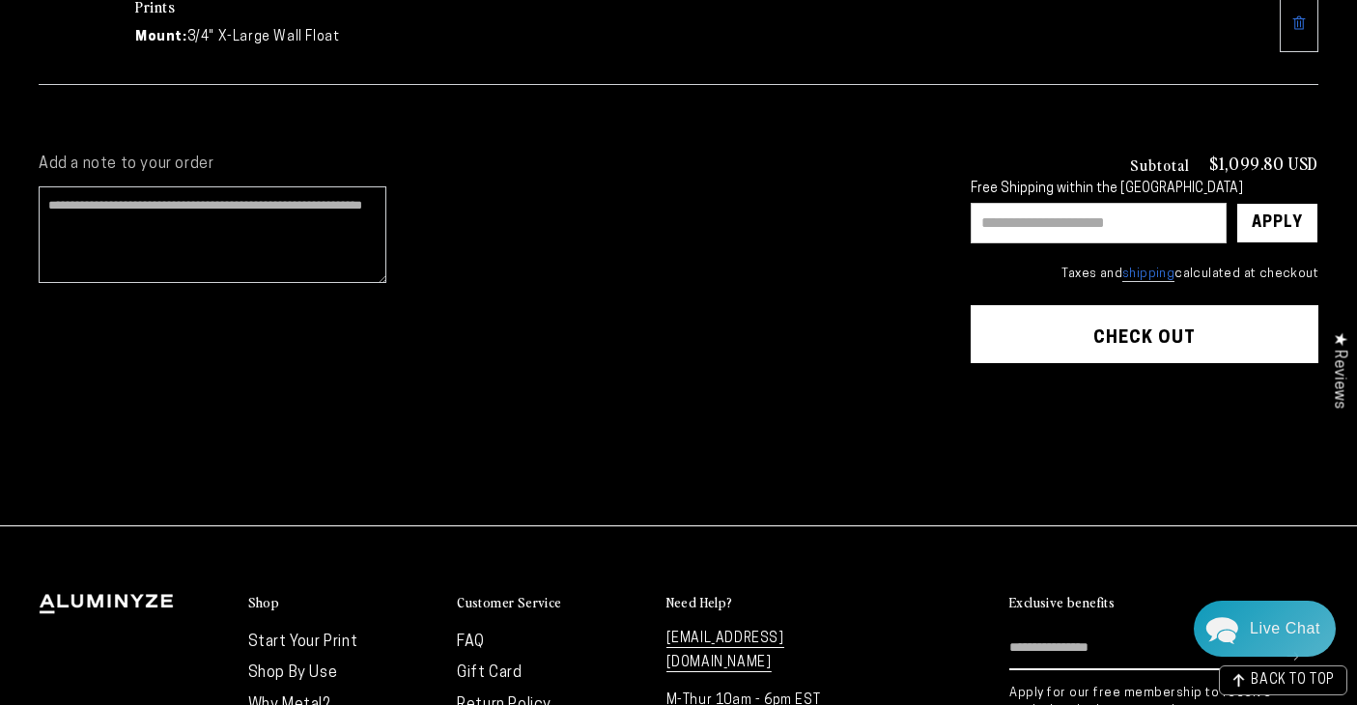
click at [1106, 330] on button "Check out" at bounding box center [1144, 334] width 348 height 58
